Goal: Use online tool/utility: Utilize a website feature to perform a specific function

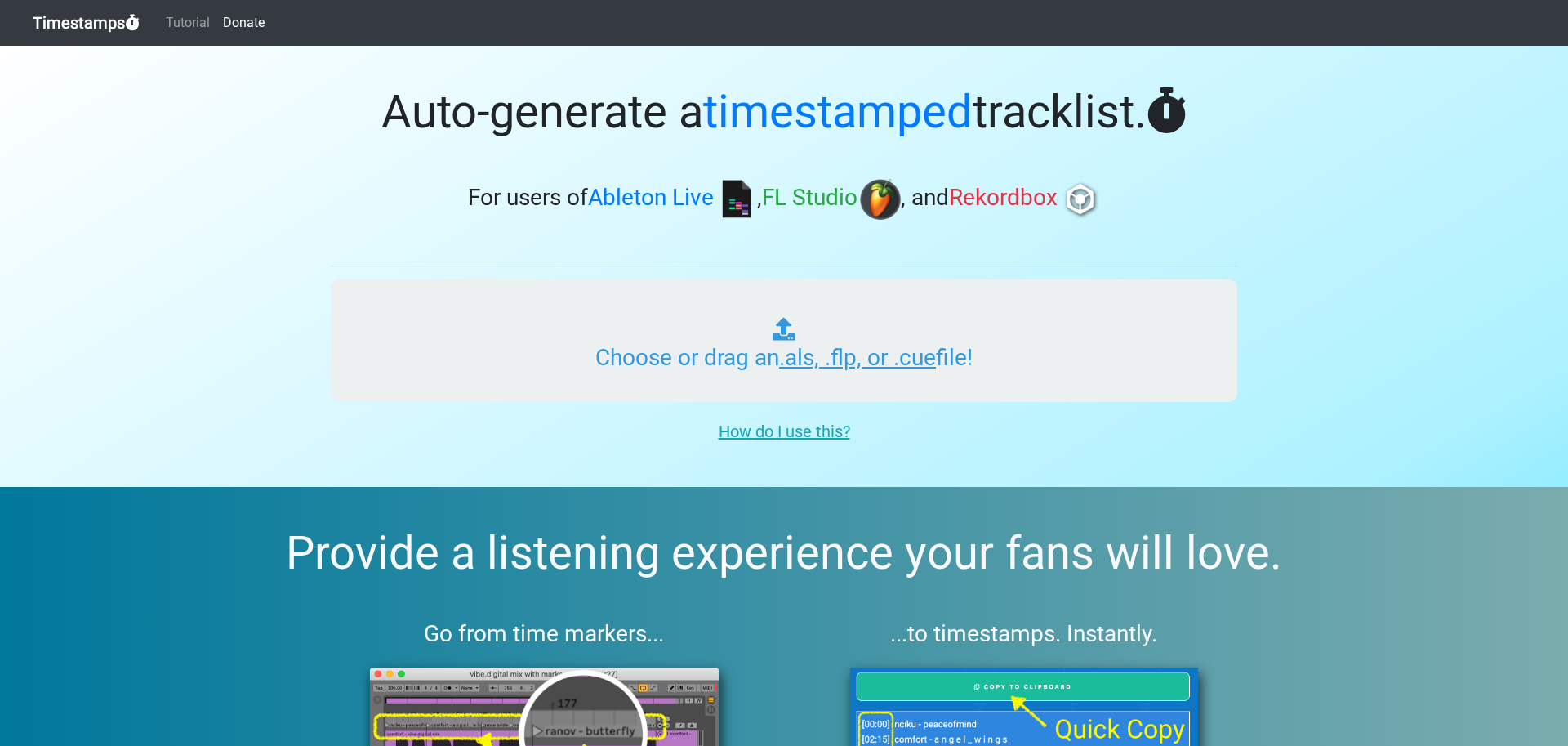
type input "C:\fakepath\CAFE MAMBO - MAMBO RADIO.als"
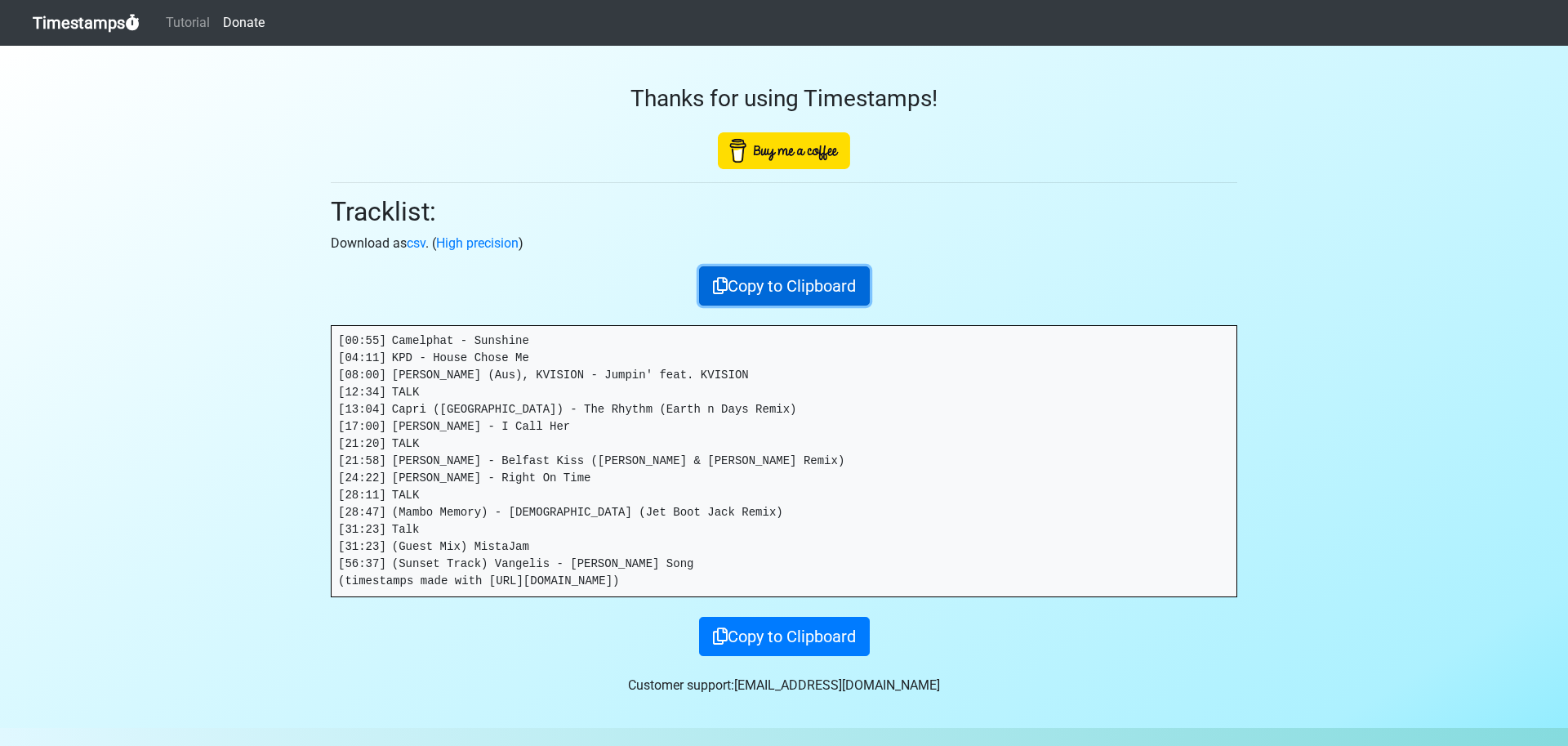
click at [798, 281] on button "Copy to Clipboard" at bounding box center [784, 286] width 170 height 39
click at [74, 31] on link "Timestamps" at bounding box center [86, 22] width 107 height 32
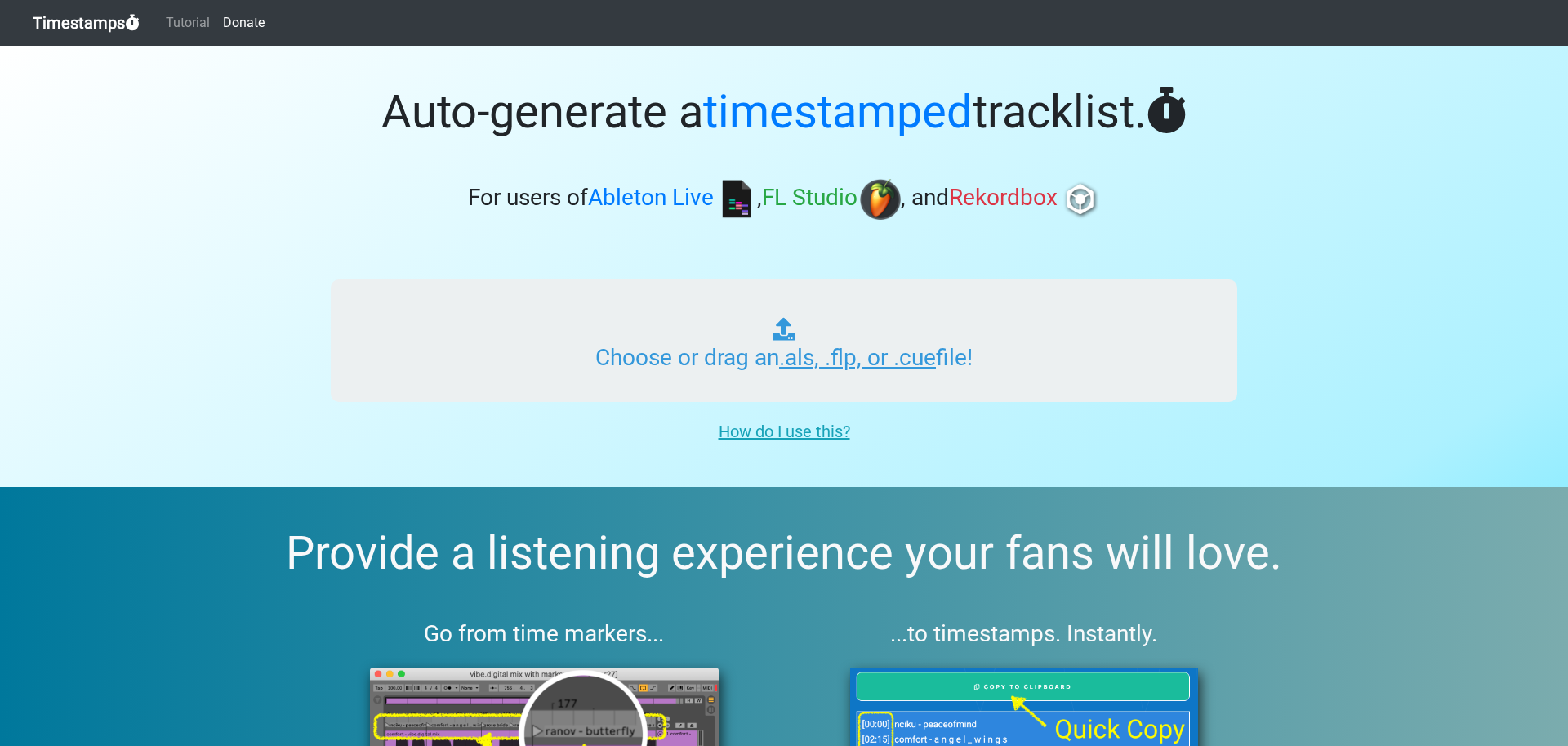
type input "C:\fakepath\CAFE MAMBO - MAMBO RADIO.als"
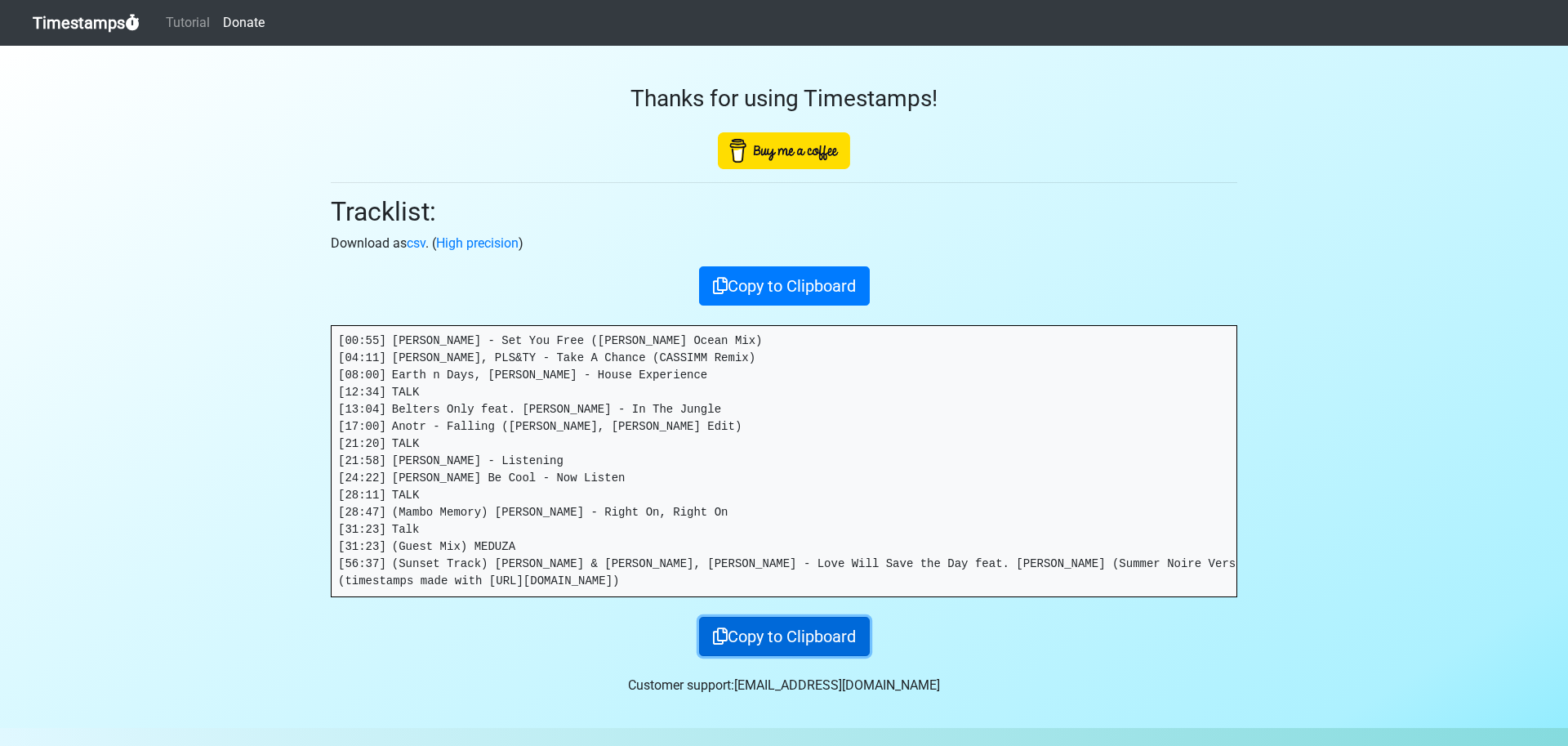
click at [747, 630] on button "Copy to Clipboard" at bounding box center [784, 636] width 170 height 39
